Goal: Task Accomplishment & Management: Use online tool/utility

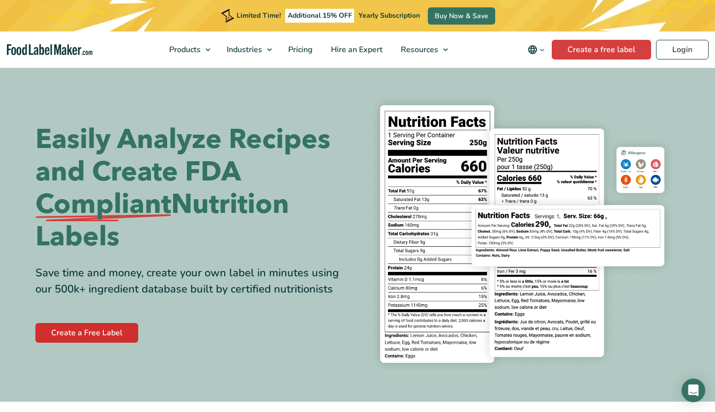
click at [104, 331] on link "Create a Free Label" at bounding box center [86, 333] width 103 height 20
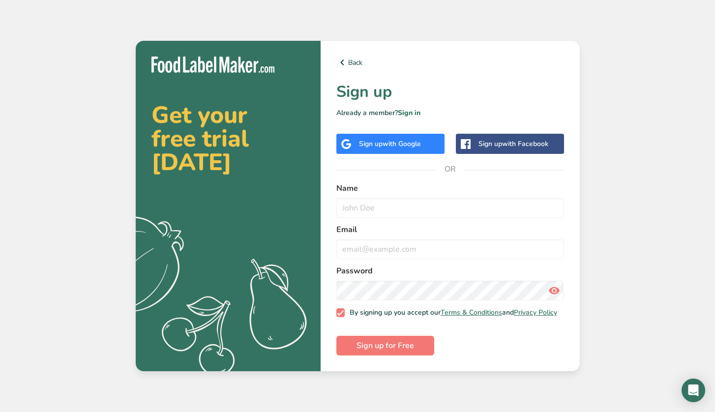
click at [373, 144] on div "Sign up with Google" at bounding box center [390, 144] width 62 height 10
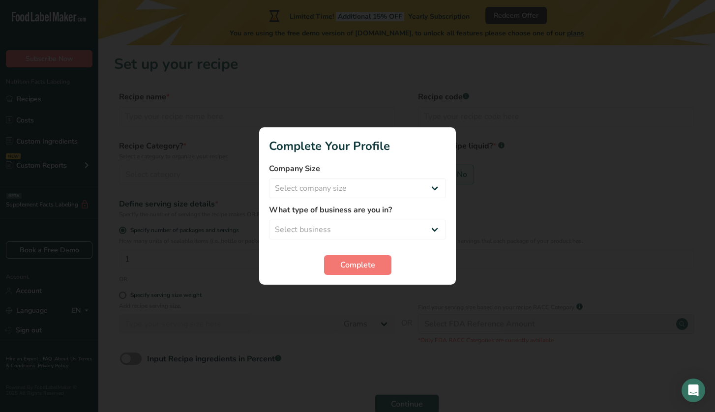
click at [427, 297] on div at bounding box center [357, 206] width 715 height 412
click at [379, 266] on button "Complete" at bounding box center [357, 265] width 67 height 20
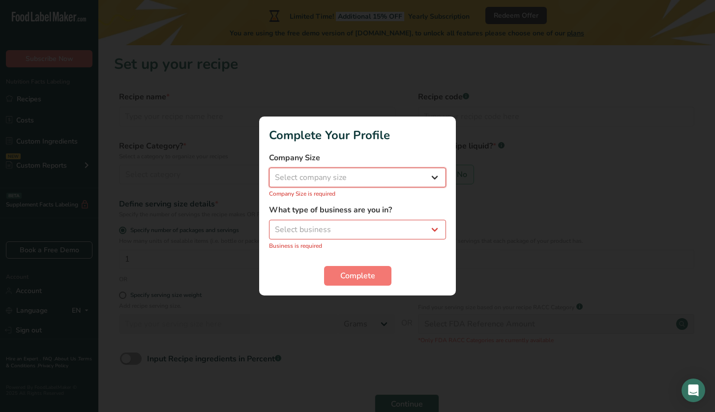
select select "4"
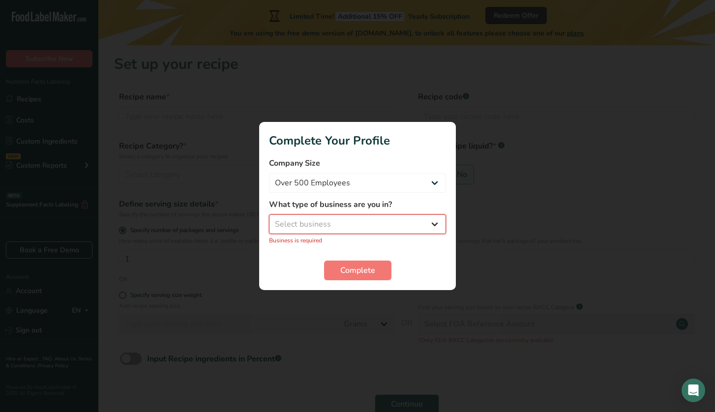
select select "1"
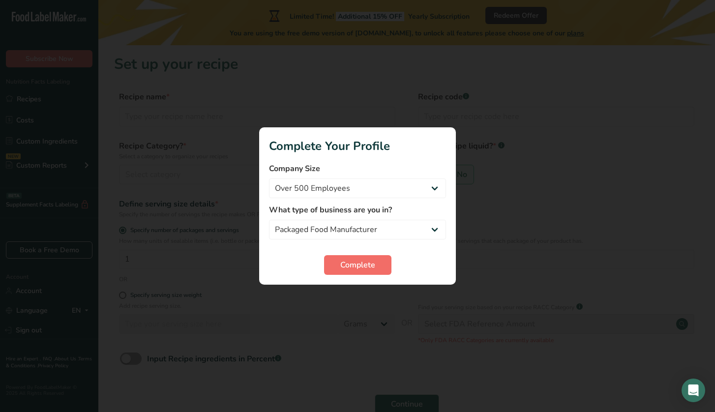
click at [360, 263] on span "Complete" at bounding box center [357, 265] width 35 height 12
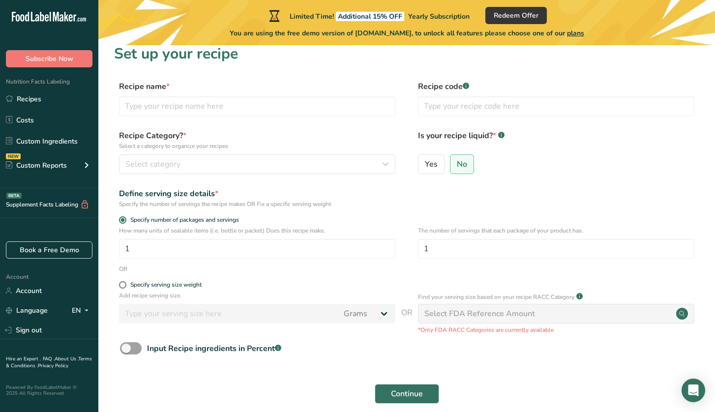
scroll to position [11, 0]
click at [303, 190] on div "Define serving size details *" at bounding box center [257, 193] width 276 height 12
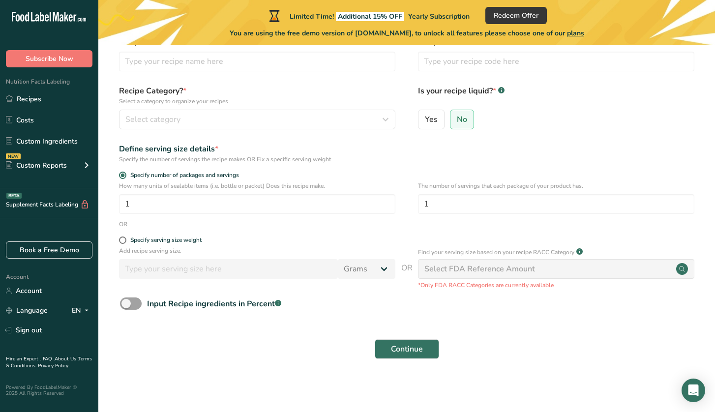
scroll to position [55, 0]
click at [491, 268] on div "Select FDA Reference Amount" at bounding box center [479, 270] width 111 height 12
click at [147, 125] on span "Select category" at bounding box center [152, 120] width 55 height 12
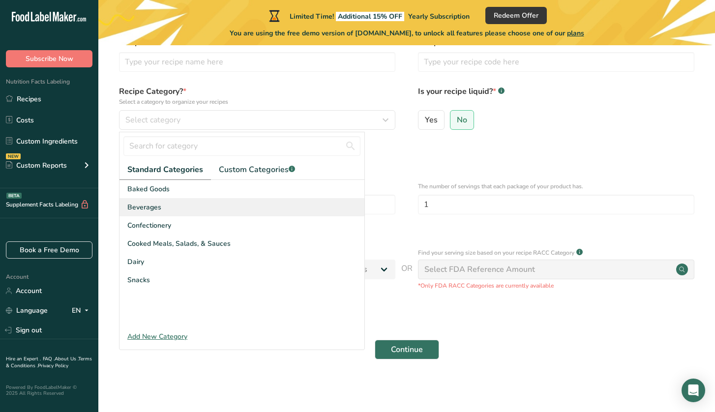
click at [161, 211] on div "Beverages" at bounding box center [242, 207] width 245 height 18
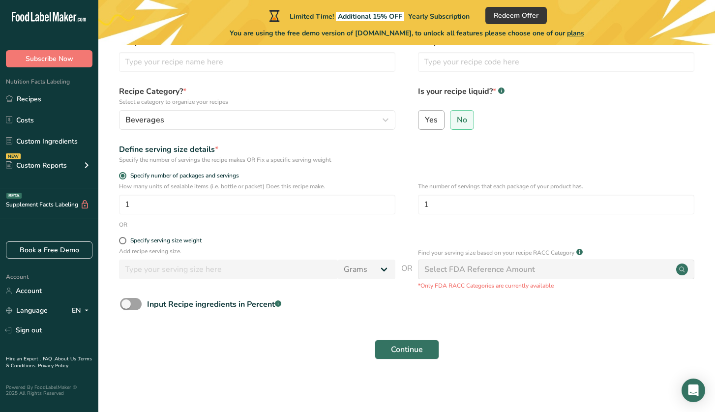
click at [428, 119] on span "Yes" at bounding box center [431, 120] width 13 height 10
click at [425, 119] on input "Yes" at bounding box center [422, 120] width 6 height 6
radio input "true"
radio input "false"
select select "22"
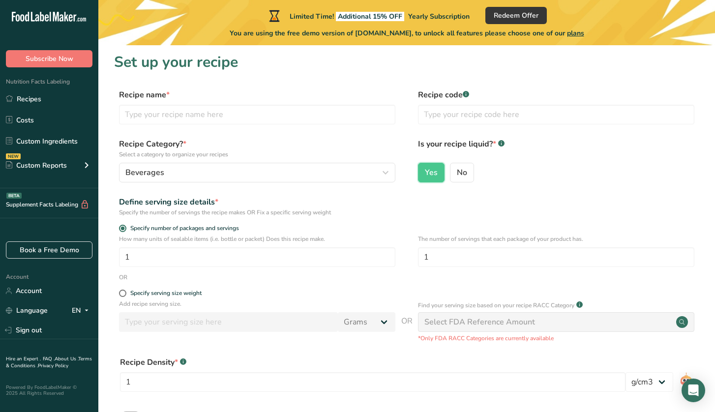
scroll to position [0, 0]
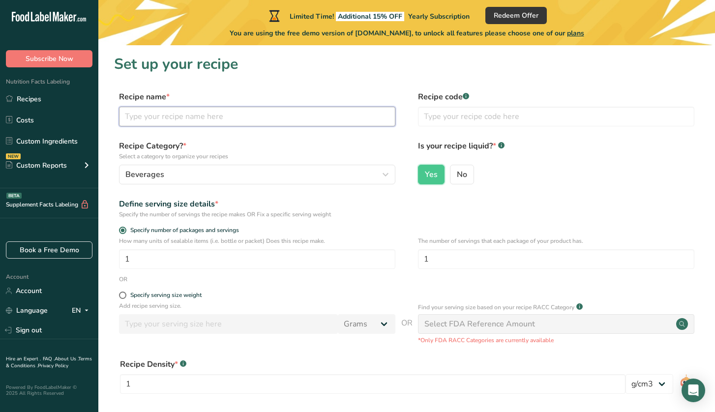
click at [218, 116] on input "text" at bounding box center [257, 117] width 276 height 20
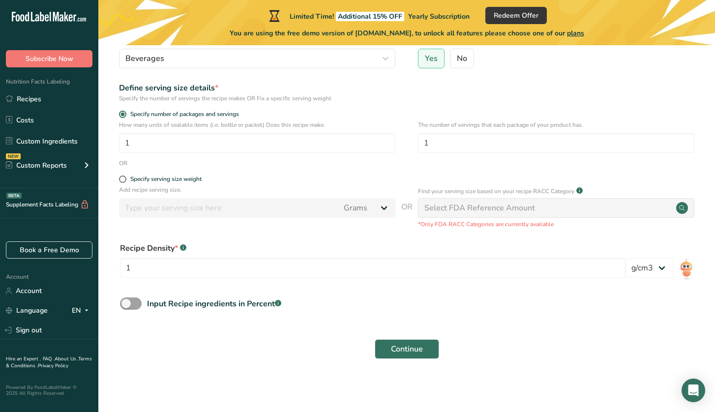
scroll to position [116, 0]
type input "Coconut Juice"
click at [420, 346] on span "Continue" at bounding box center [407, 350] width 32 height 12
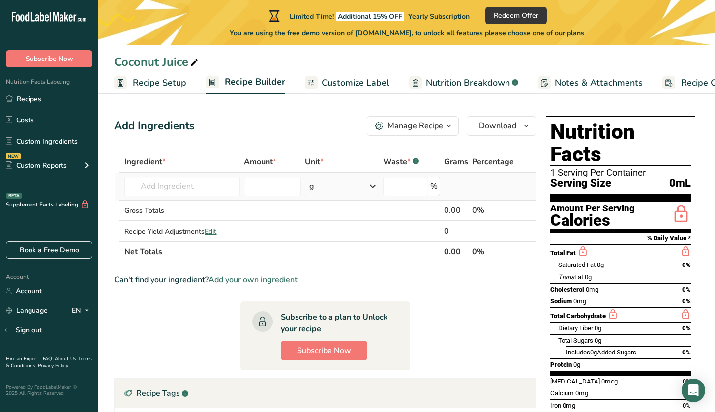
click at [358, 184] on div "g" at bounding box center [342, 187] width 75 height 20
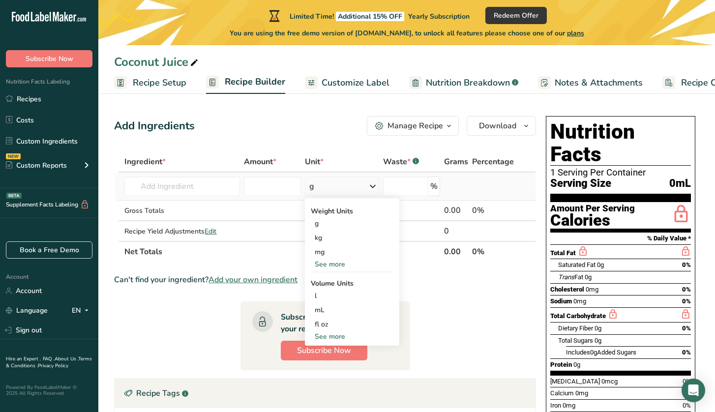
click at [358, 184] on div "g" at bounding box center [342, 187] width 75 height 20
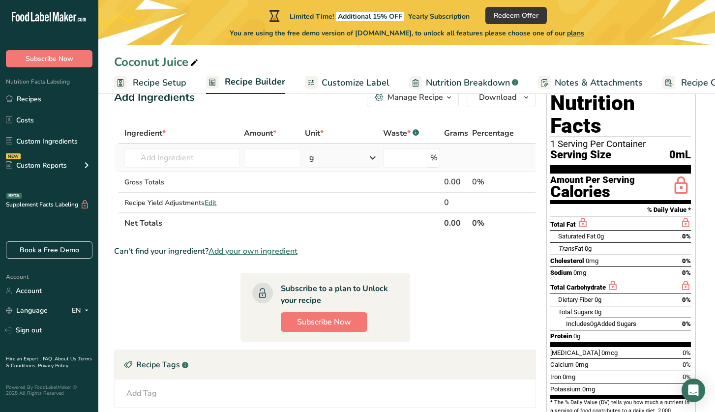
scroll to position [30, 0]
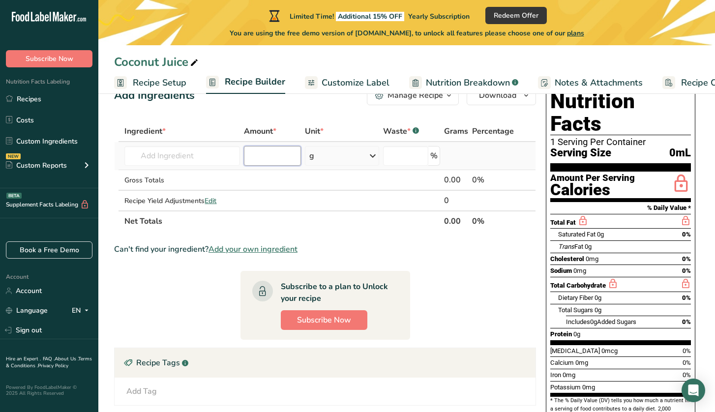
click at [284, 155] on input "number" at bounding box center [272, 156] width 57 height 20
click at [219, 122] on th "Ingredient *" at bounding box center [182, 131] width 120 height 21
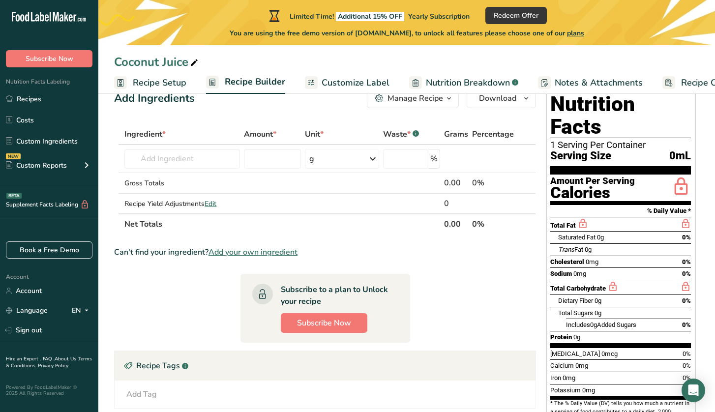
scroll to position [28, 0]
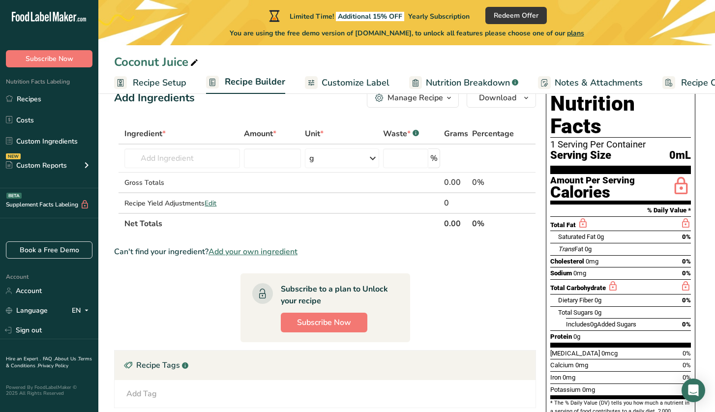
click at [658, 174] on section "Amount Per Serving Calories" at bounding box center [620, 189] width 141 height 30
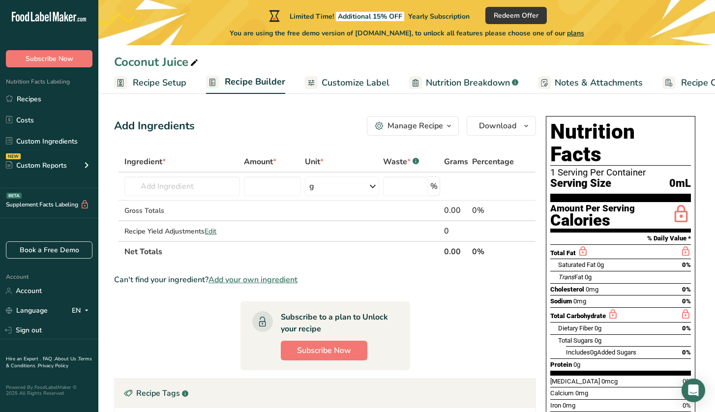
scroll to position [0, 0]
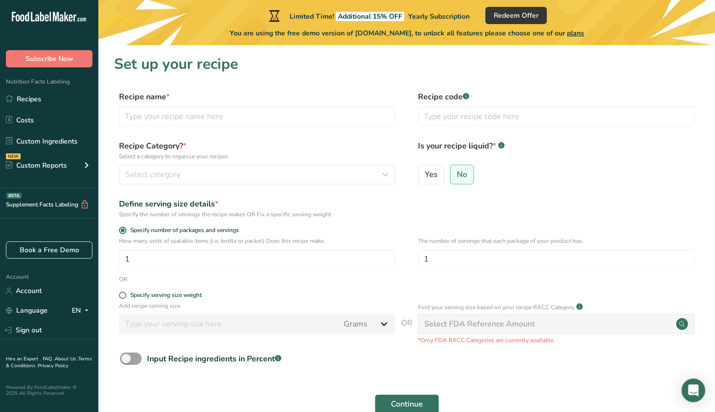
scroll to position [55, 0]
